Goal: Information Seeking & Learning: Learn about a topic

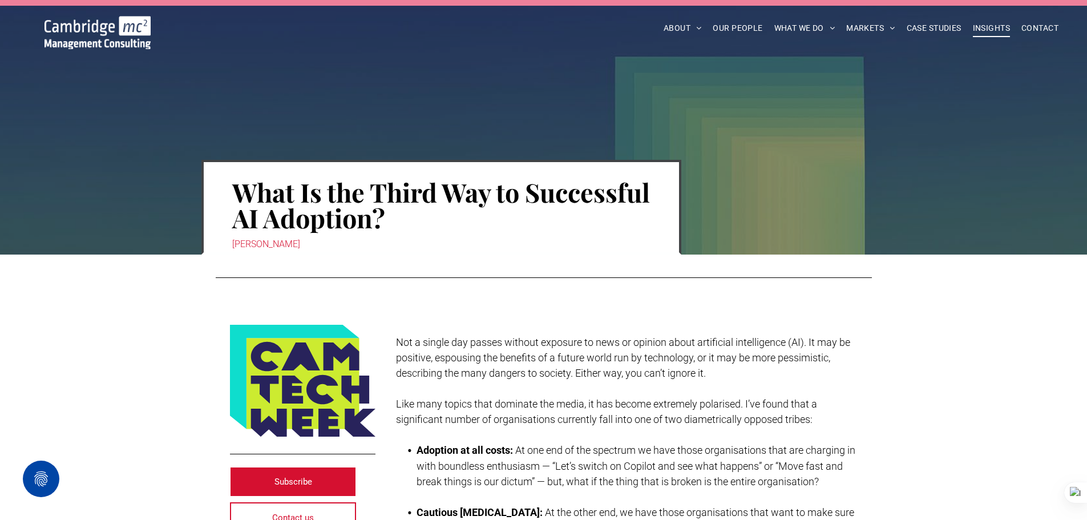
click at [989, 27] on span "INSIGHTS" at bounding box center [991, 28] width 37 height 18
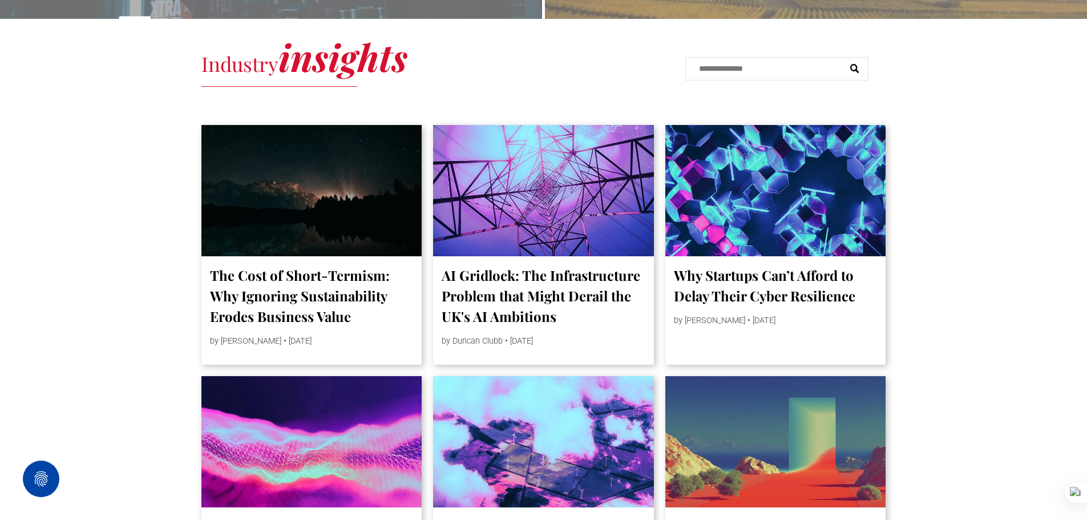
scroll to position [620, 0]
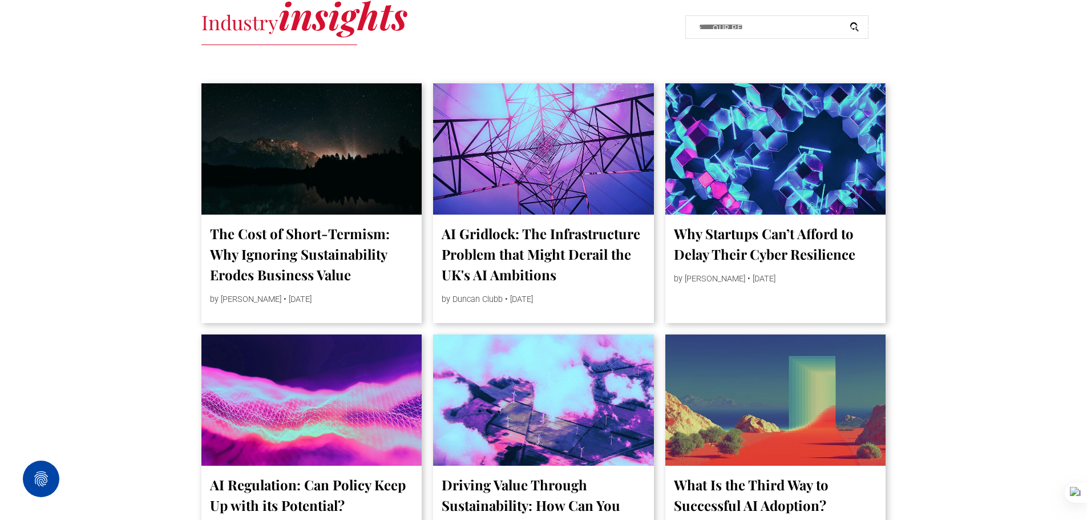
click at [242, 156] on div at bounding box center [312, 148] width 234 height 139
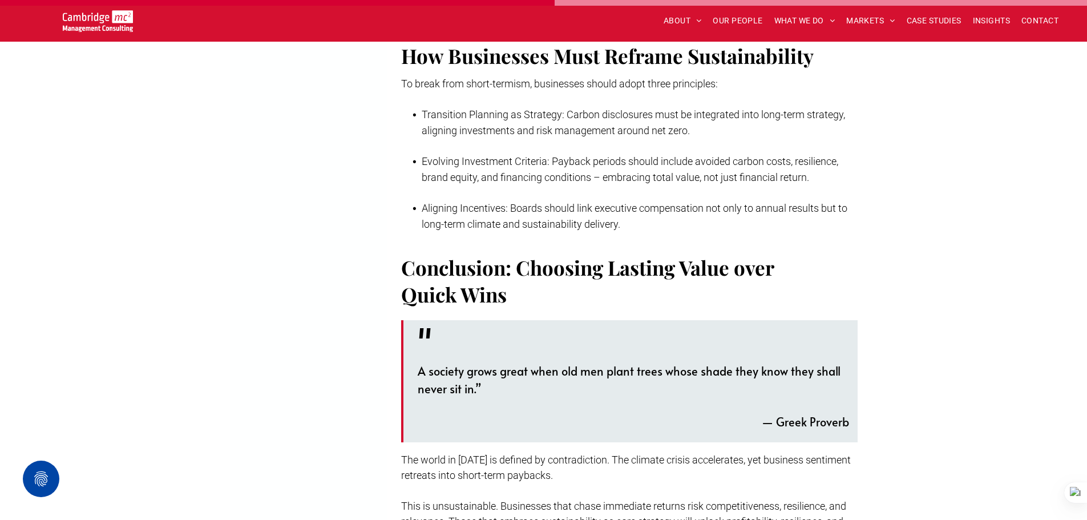
scroll to position [2054, 0]
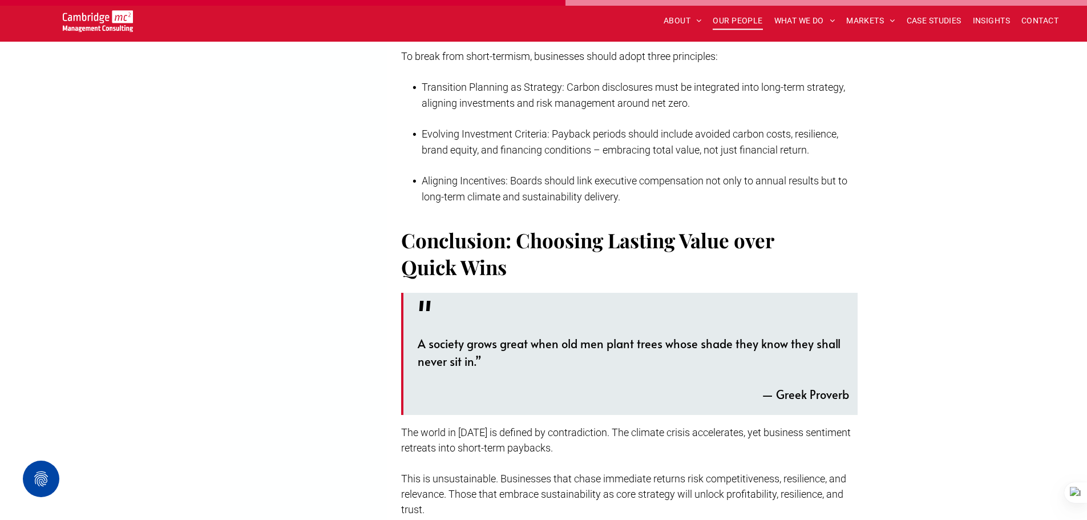
click at [740, 17] on span "OUR PEOPLE" at bounding box center [737, 21] width 50 height 18
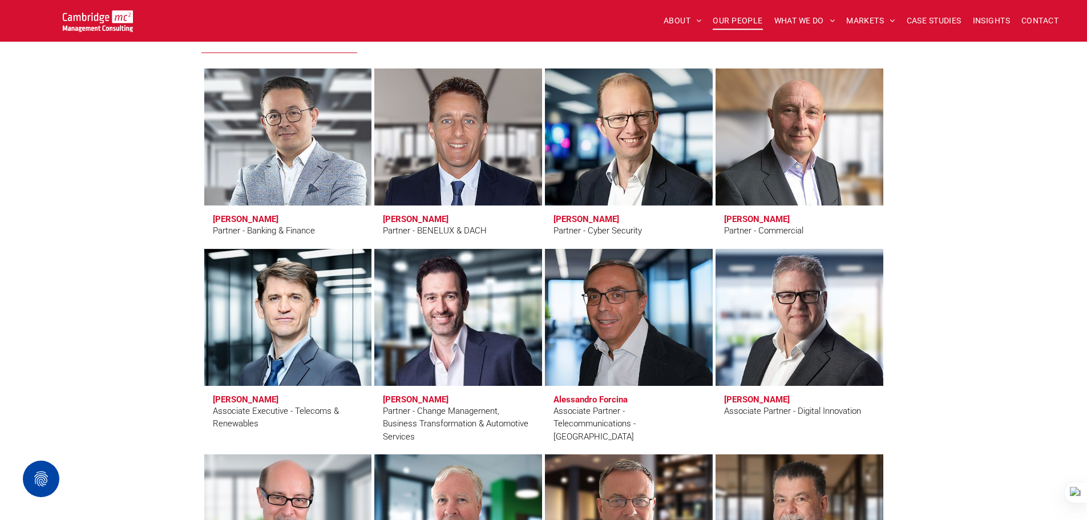
click at [629, 145] on link at bounding box center [628, 136] width 177 height 145
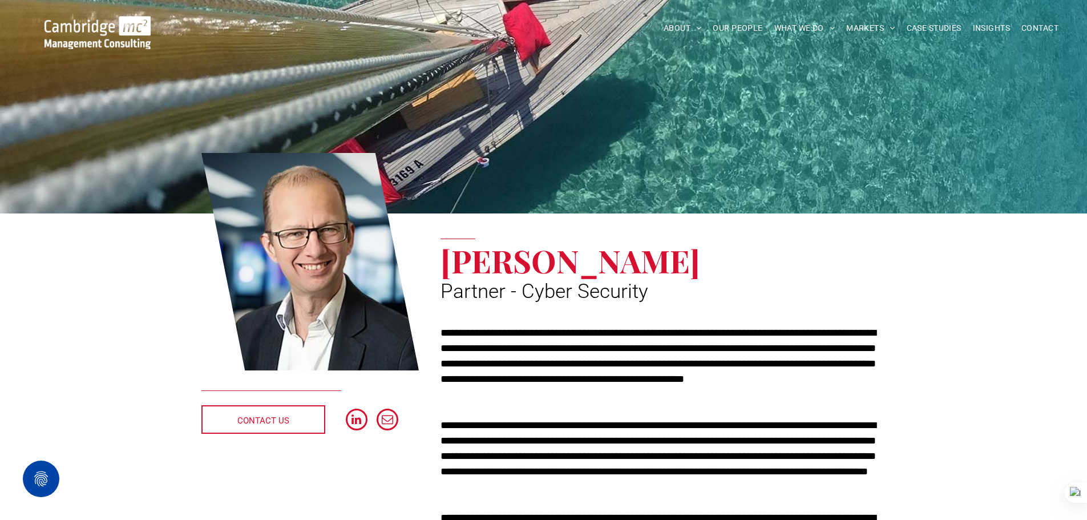
drag, startPoint x: 145, startPoint y: 32, endPoint x: 161, endPoint y: 39, distance: 16.9
click at [145, 32] on img at bounding box center [97, 32] width 106 height 33
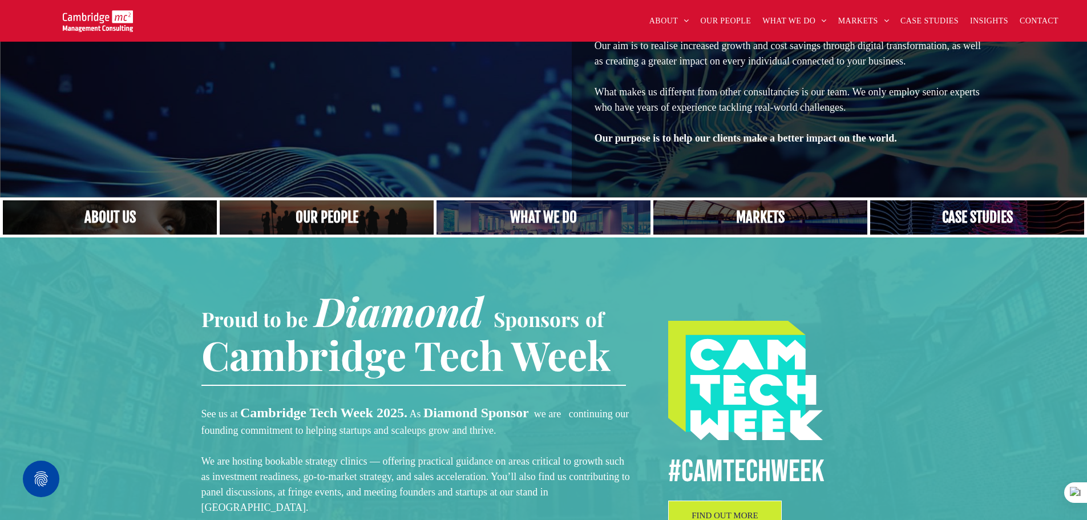
scroll to position [228, 0]
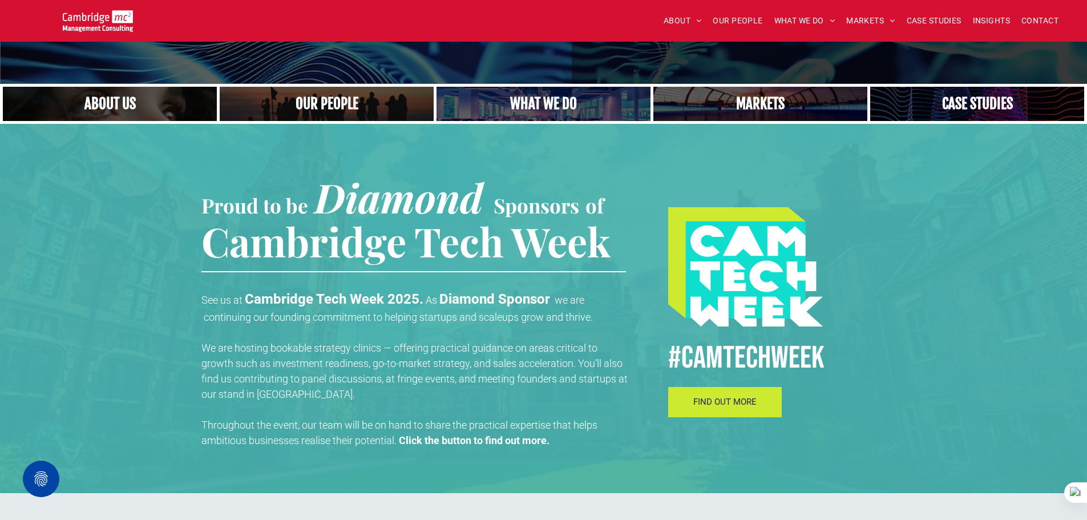
click at [711, 404] on span "FIND OUT MORE" at bounding box center [724, 401] width 63 height 10
